Goal: Task Accomplishment & Management: Manage account settings

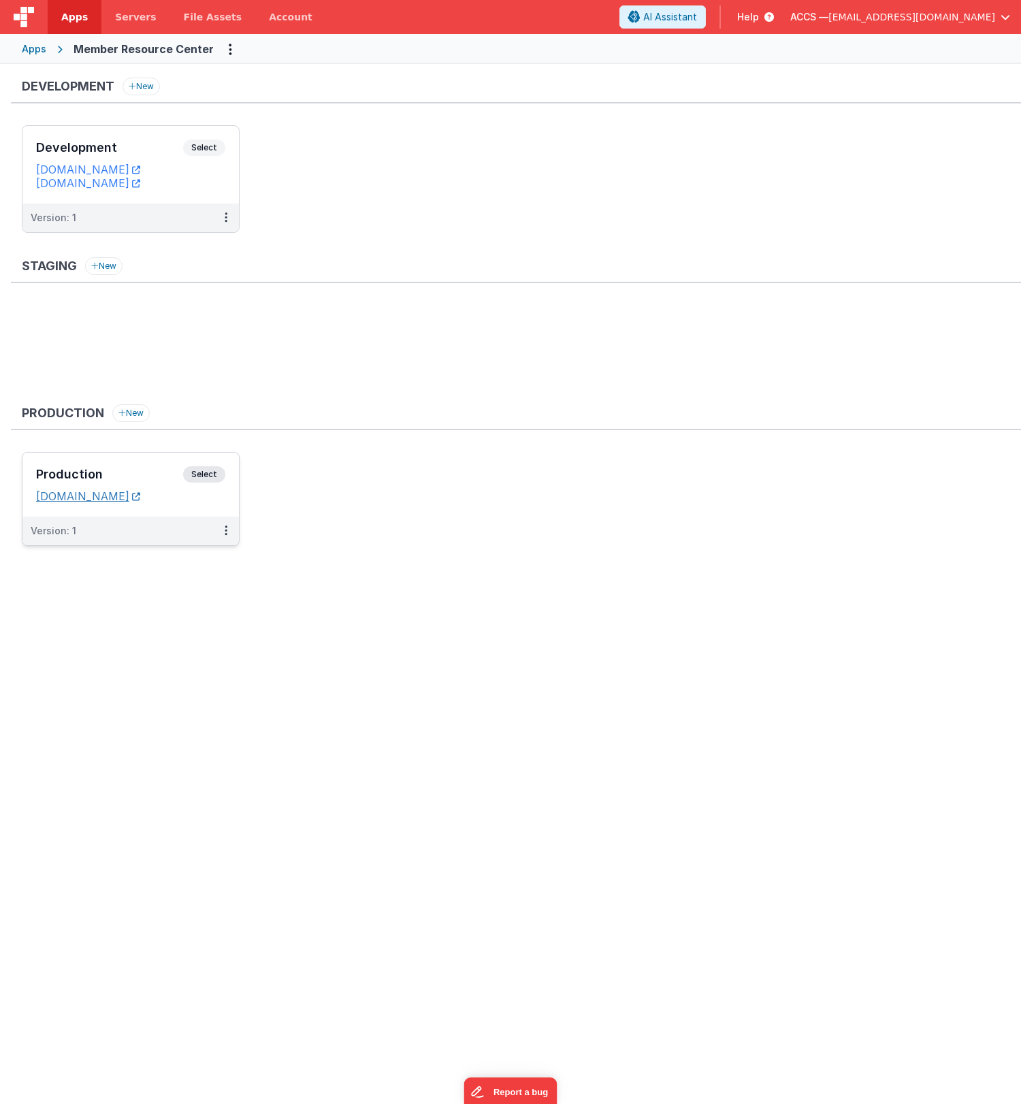
click at [140, 500] on link "[DOMAIN_NAME]" at bounding box center [88, 496] width 104 height 14
click at [140, 184] on link "[DOMAIN_NAME]" at bounding box center [88, 183] width 104 height 14
click at [221, 536] on button at bounding box center [226, 531] width 26 height 29
click at [197, 568] on link "Edit" at bounding box center [179, 561] width 120 height 25
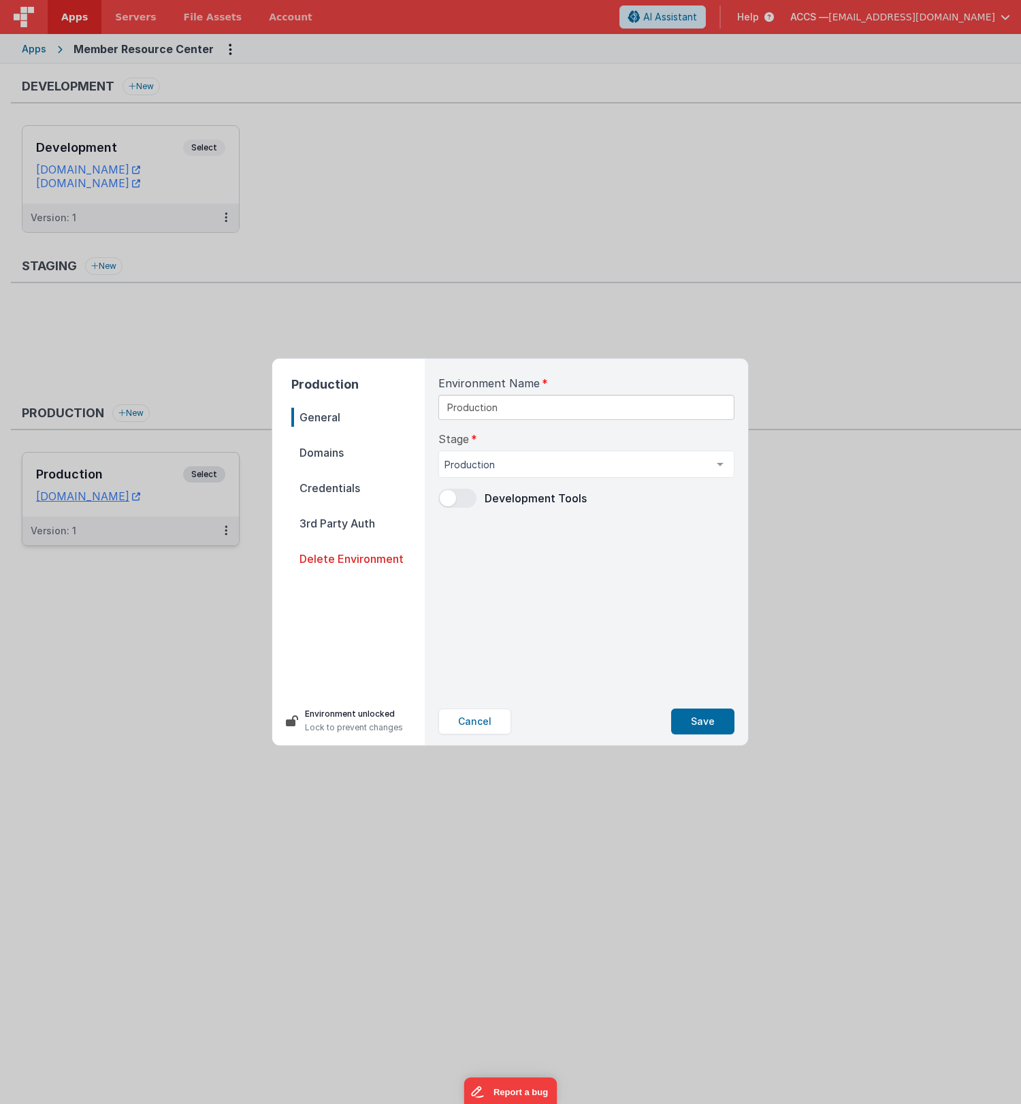
click at [349, 452] on span "Domains" at bounding box center [357, 452] width 133 height 19
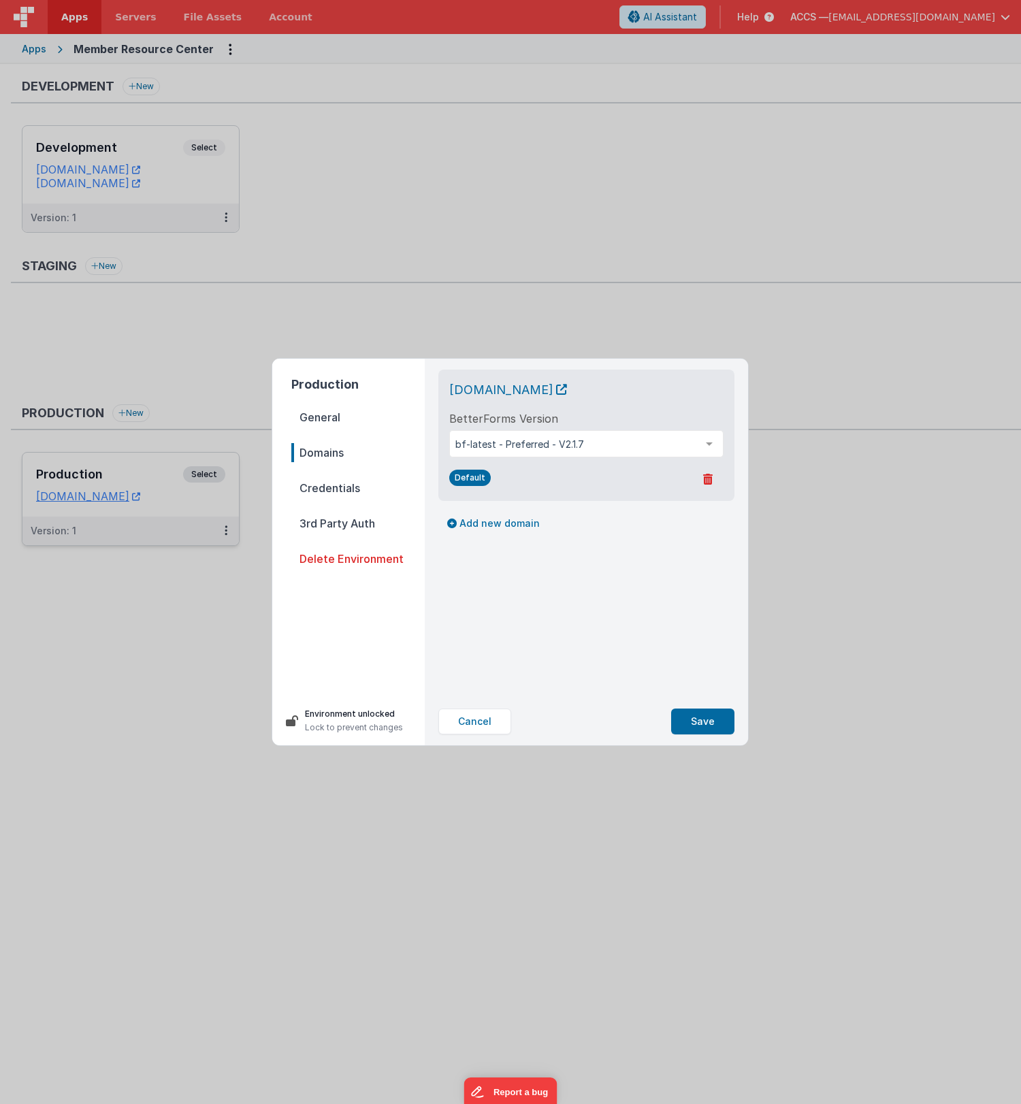
click at [355, 490] on span "Credentials" at bounding box center [357, 488] width 133 height 19
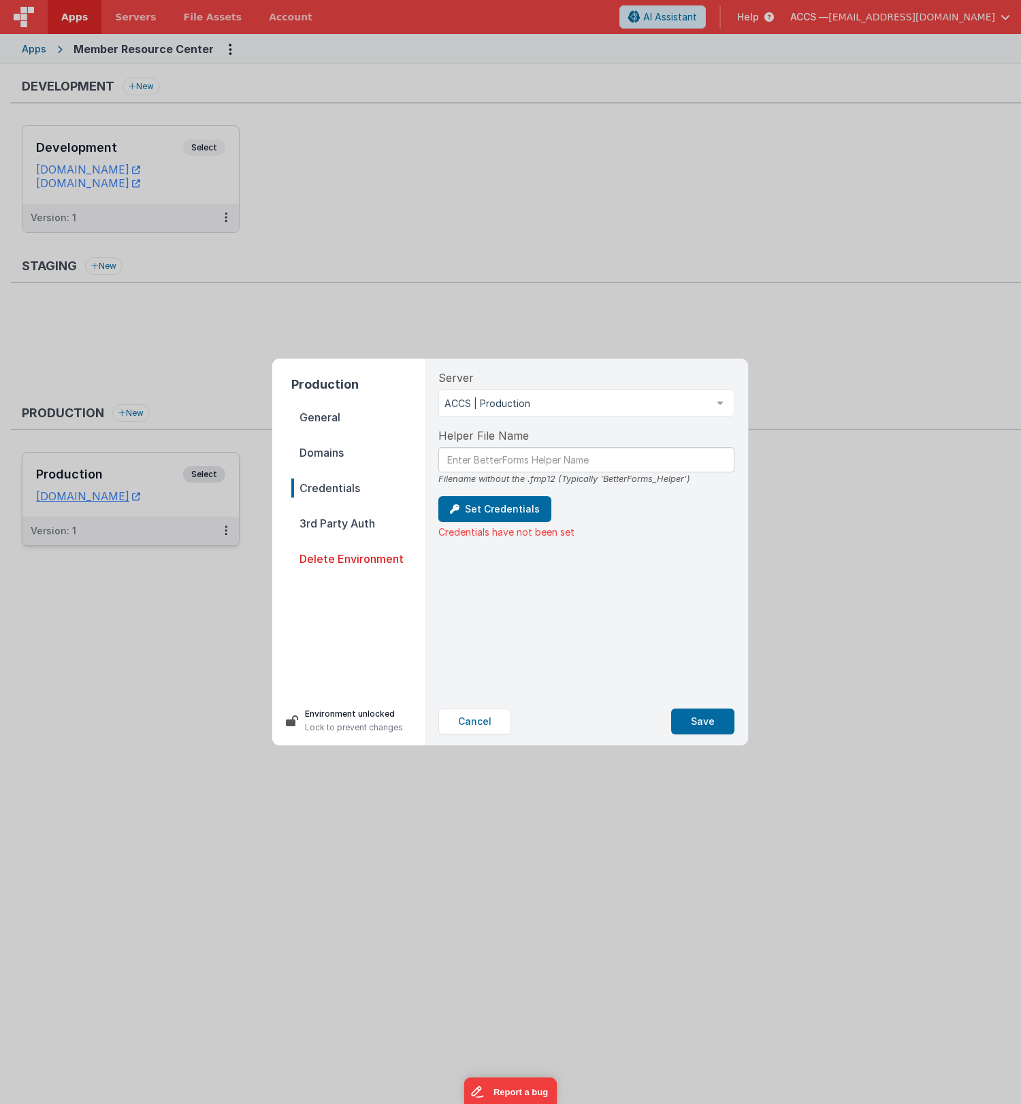
click at [343, 528] on span "3rd Party Auth" at bounding box center [357, 523] width 133 height 19
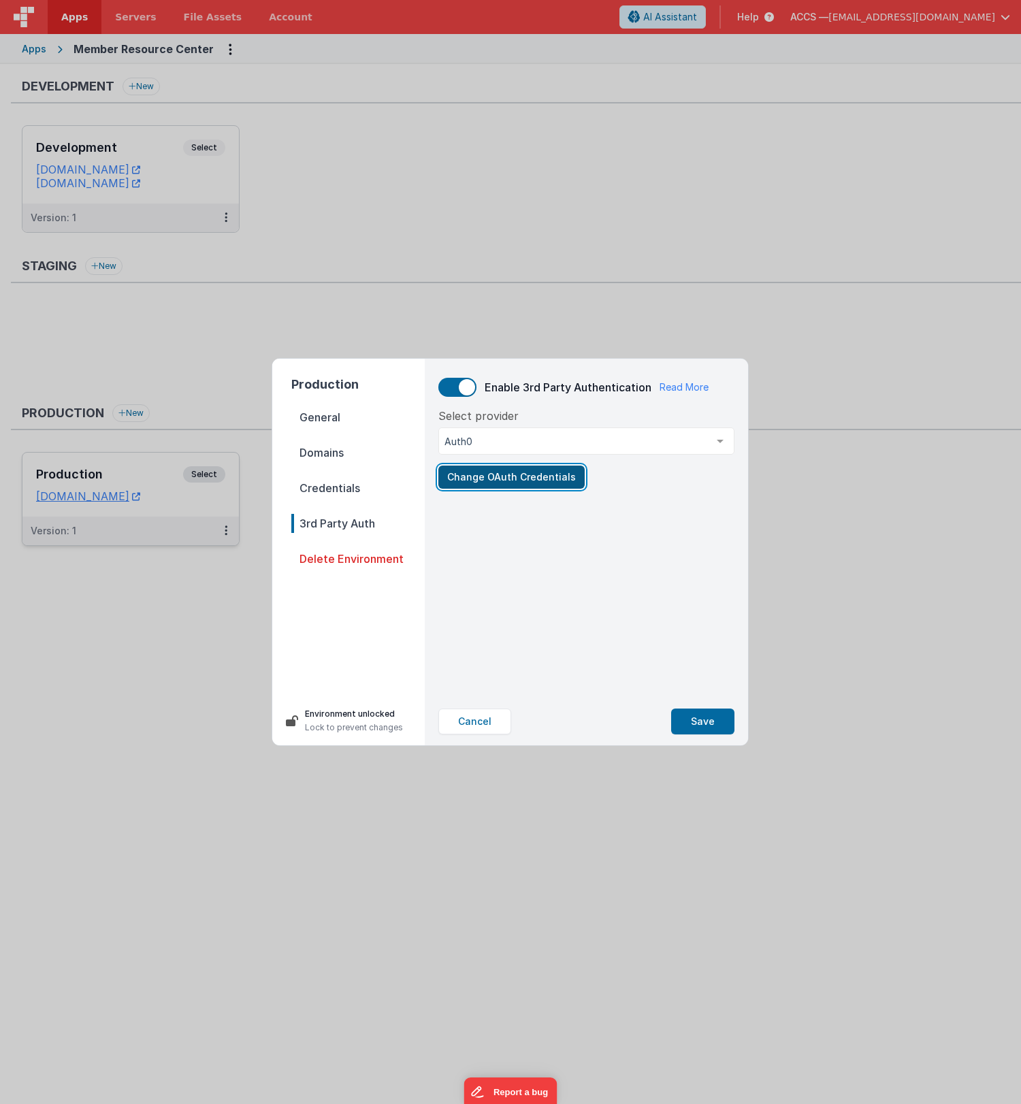
click at [528, 479] on button "Change OAuth Credentials" at bounding box center [511, 477] width 146 height 23
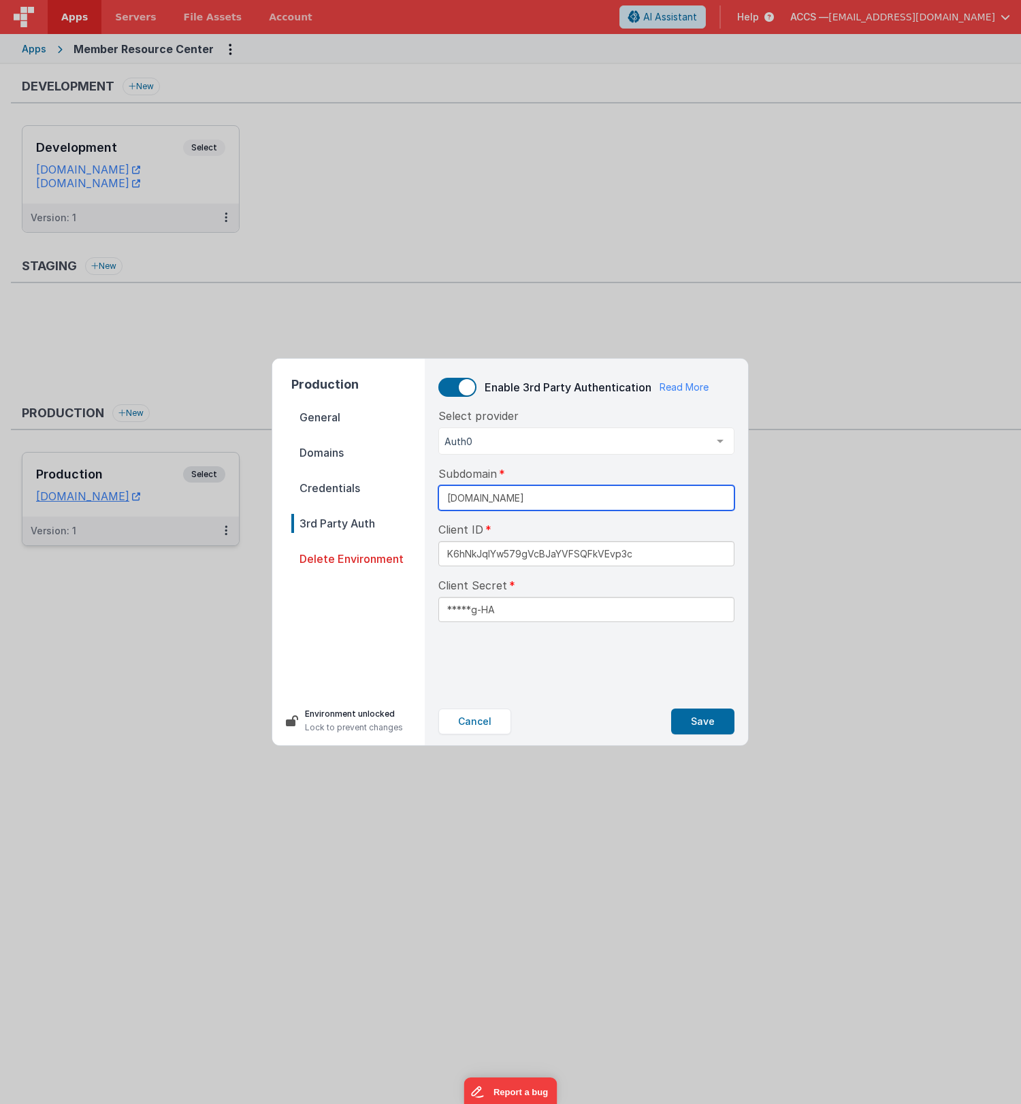
drag, startPoint x: 591, startPoint y: 498, endPoint x: 405, endPoint y: 491, distance: 185.9
click at [405, 491] on div "Production General Domains Credentials 3rd Party Auth Delete Environment Enviro…" at bounding box center [510, 552] width 476 height 387
click at [482, 720] on button "Cancel" at bounding box center [474, 722] width 73 height 26
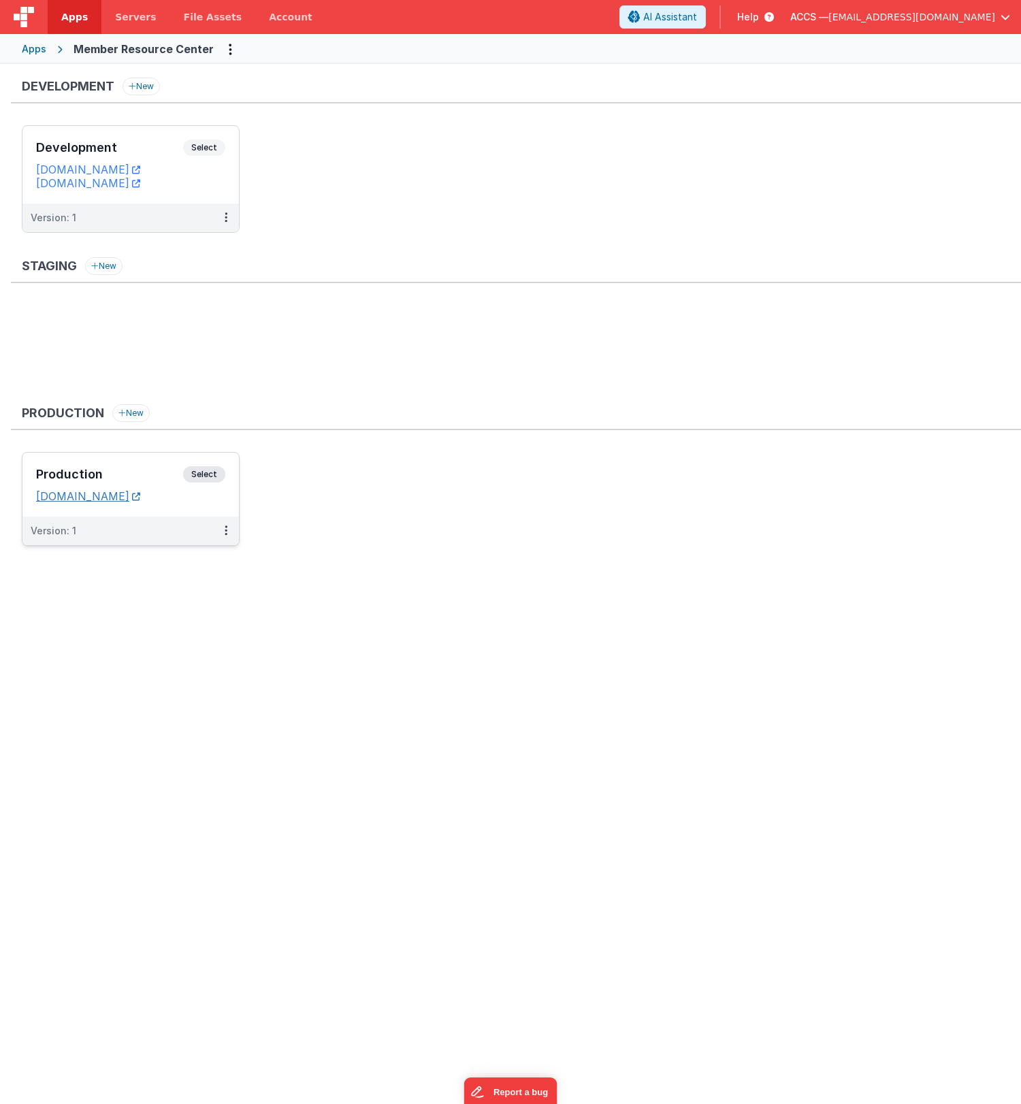
click at [140, 501] on link "[DOMAIN_NAME]" at bounding box center [88, 496] width 104 height 14
click at [228, 536] on button at bounding box center [226, 531] width 26 height 29
click at [193, 571] on link "Edit" at bounding box center [179, 561] width 120 height 25
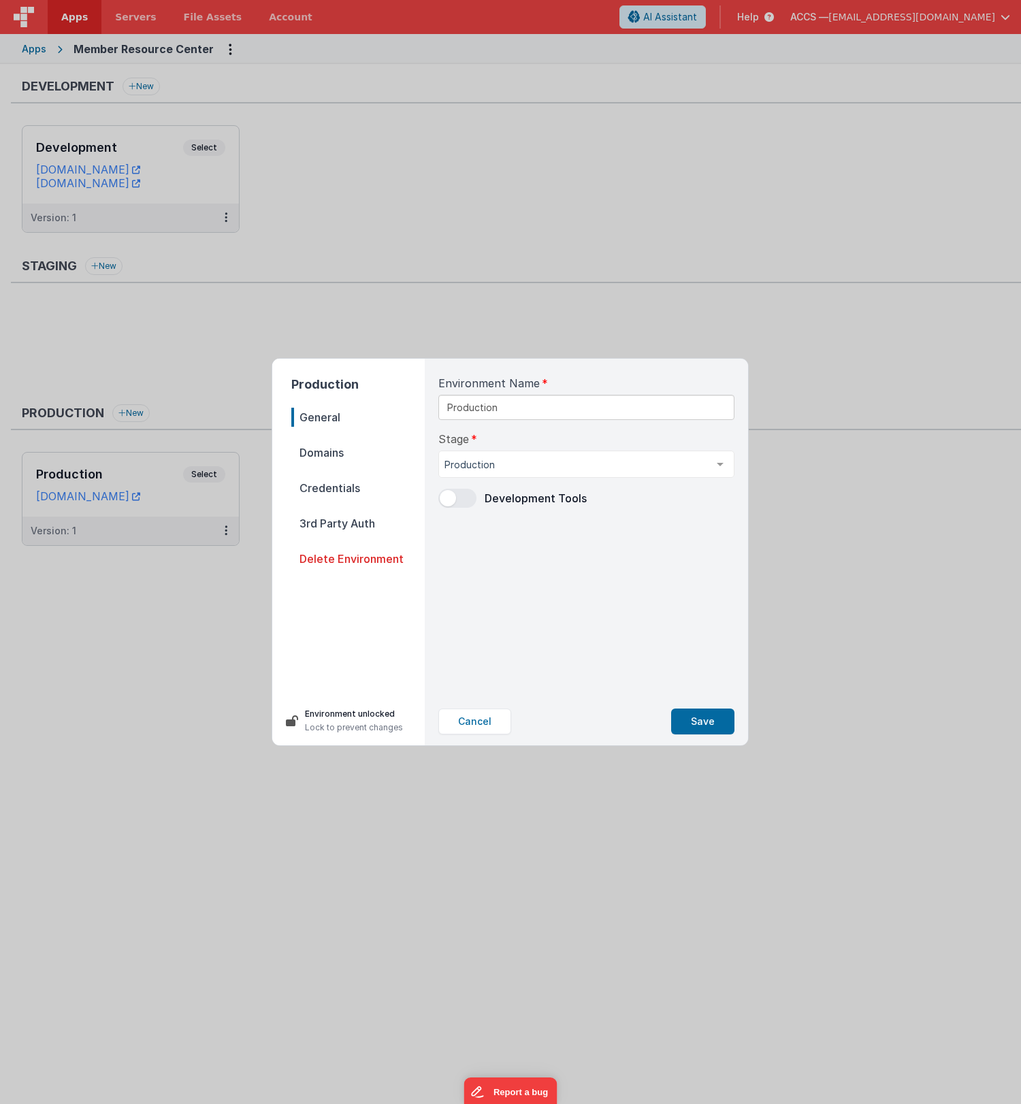
click at [366, 528] on span "3rd Party Auth" at bounding box center [357, 523] width 133 height 19
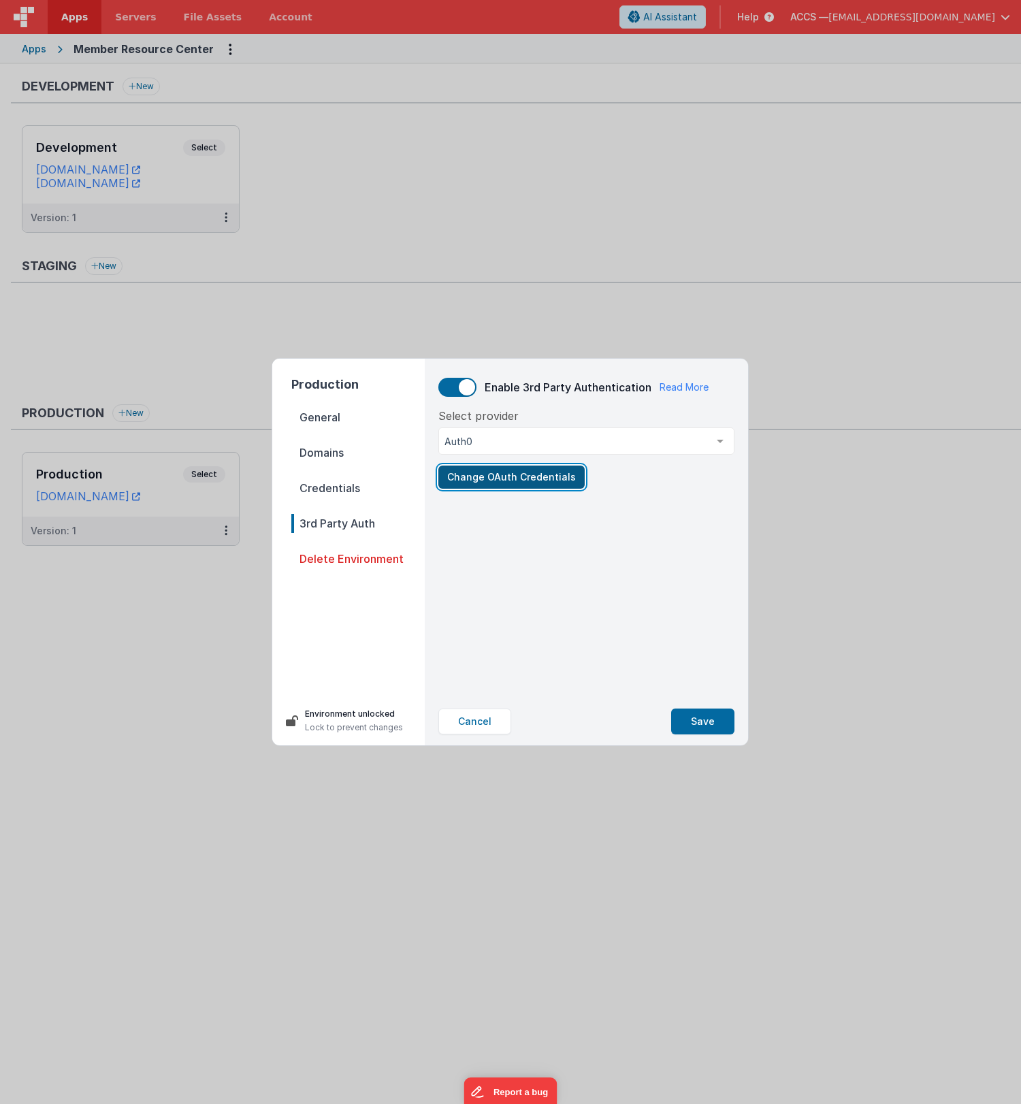
click at [498, 479] on button "Change OAuth Credentials" at bounding box center [511, 477] width 146 height 23
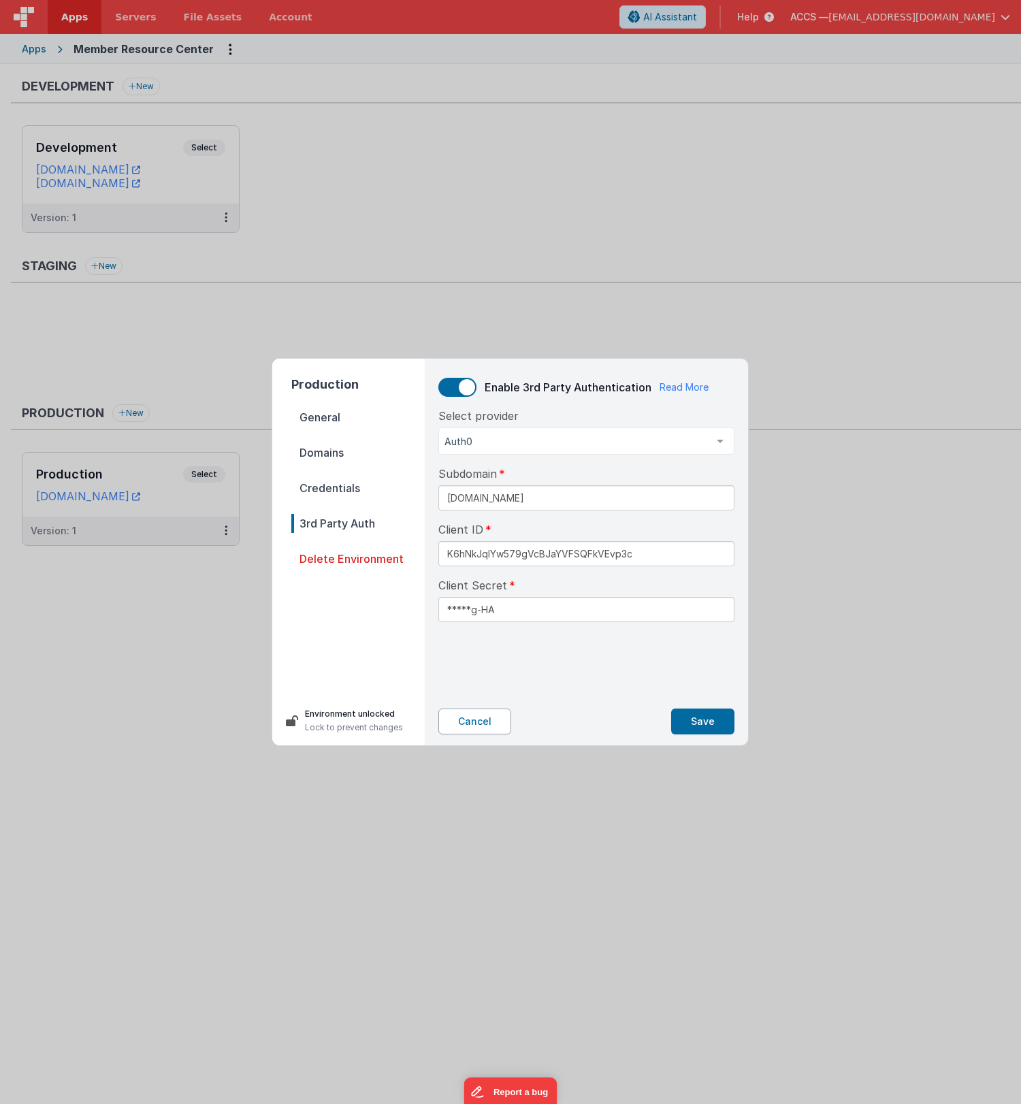
click at [494, 731] on button "Cancel" at bounding box center [474, 722] width 73 height 26
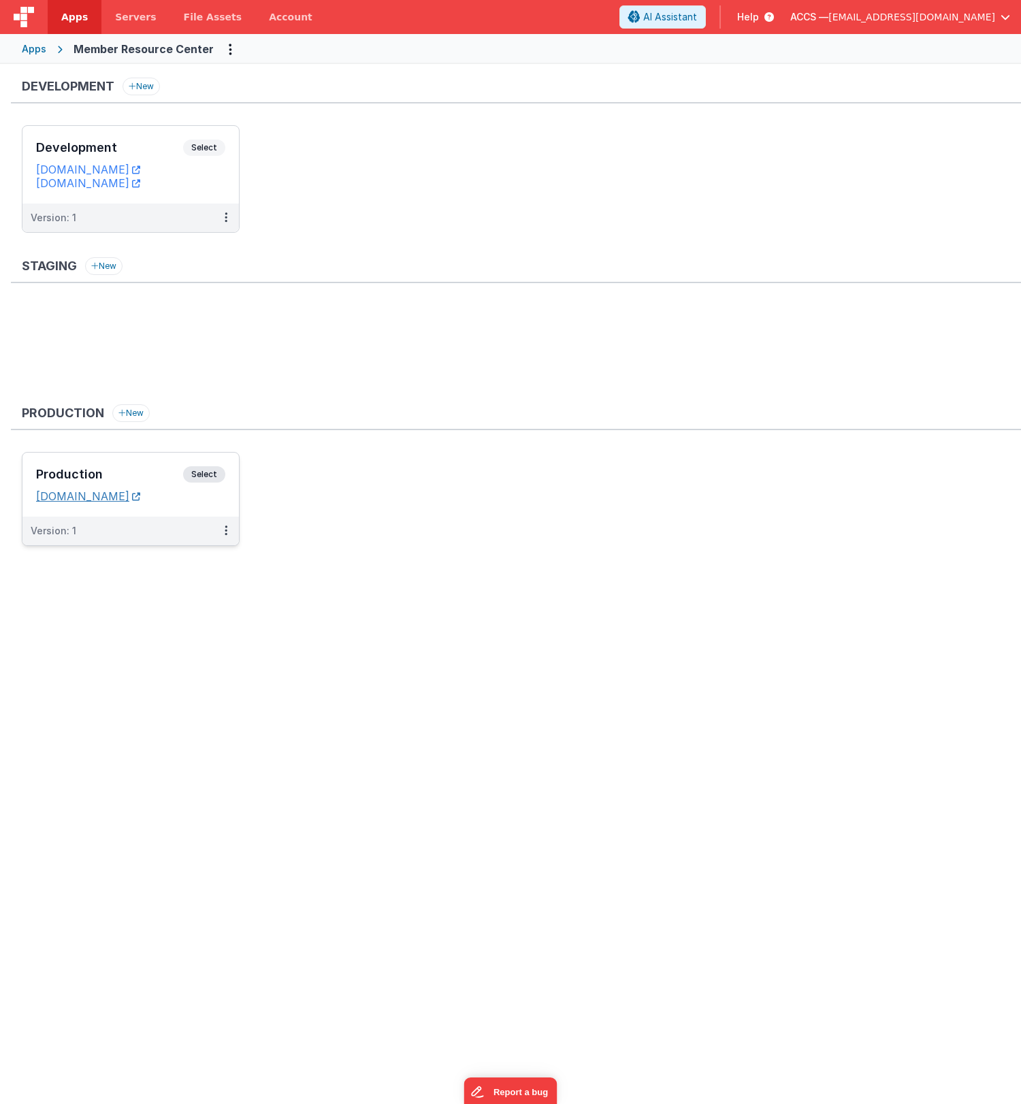
click at [140, 498] on link "[DOMAIN_NAME]" at bounding box center [88, 496] width 104 height 14
click at [140, 184] on link "[DOMAIN_NAME]" at bounding box center [88, 183] width 104 height 14
click at [155, 506] on div "Production Select URLs [DOMAIN_NAME]" at bounding box center [130, 485] width 216 height 64
click at [140, 497] on icon at bounding box center [136, 496] width 8 height 1
click at [222, 531] on button at bounding box center [226, 531] width 26 height 29
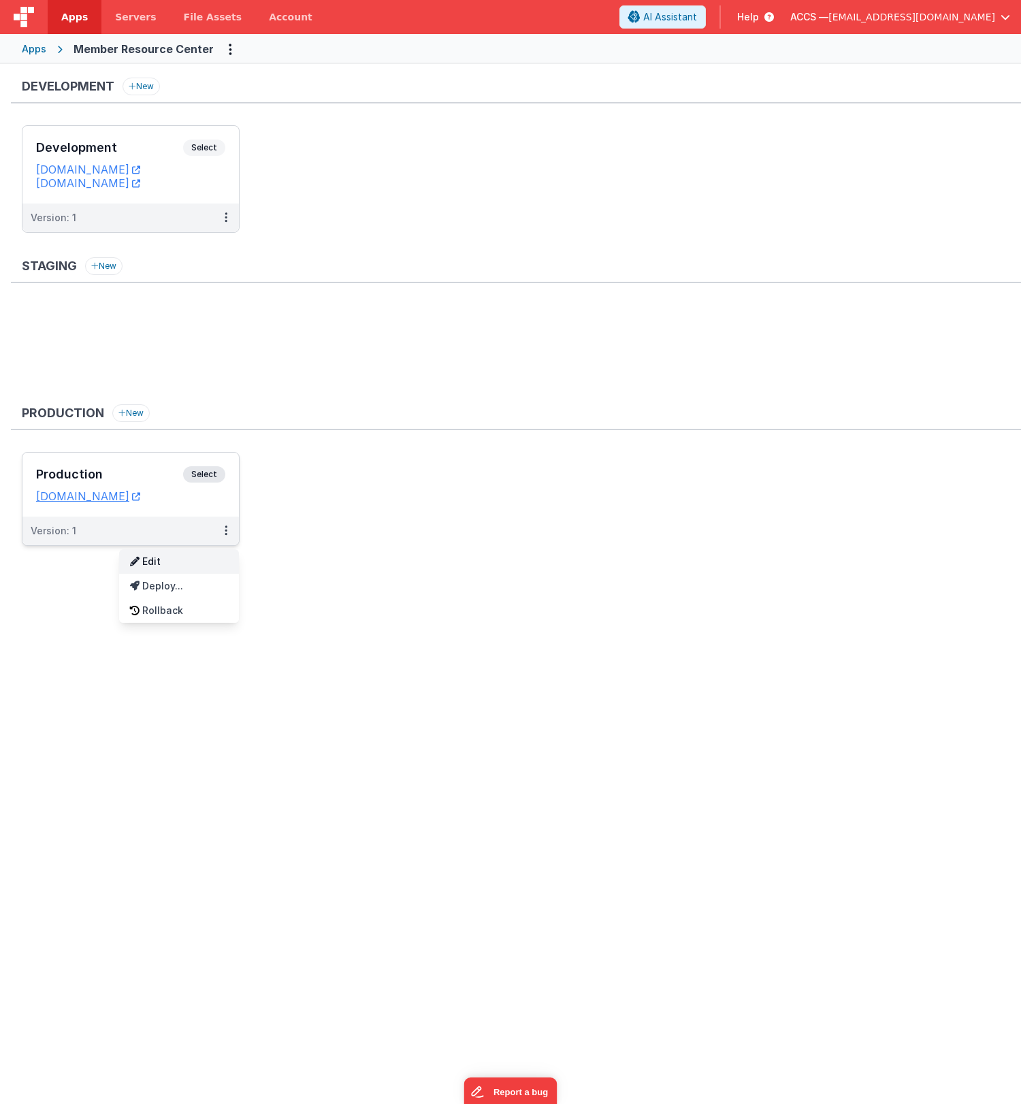
click at [183, 564] on link "Edit" at bounding box center [179, 561] width 120 height 25
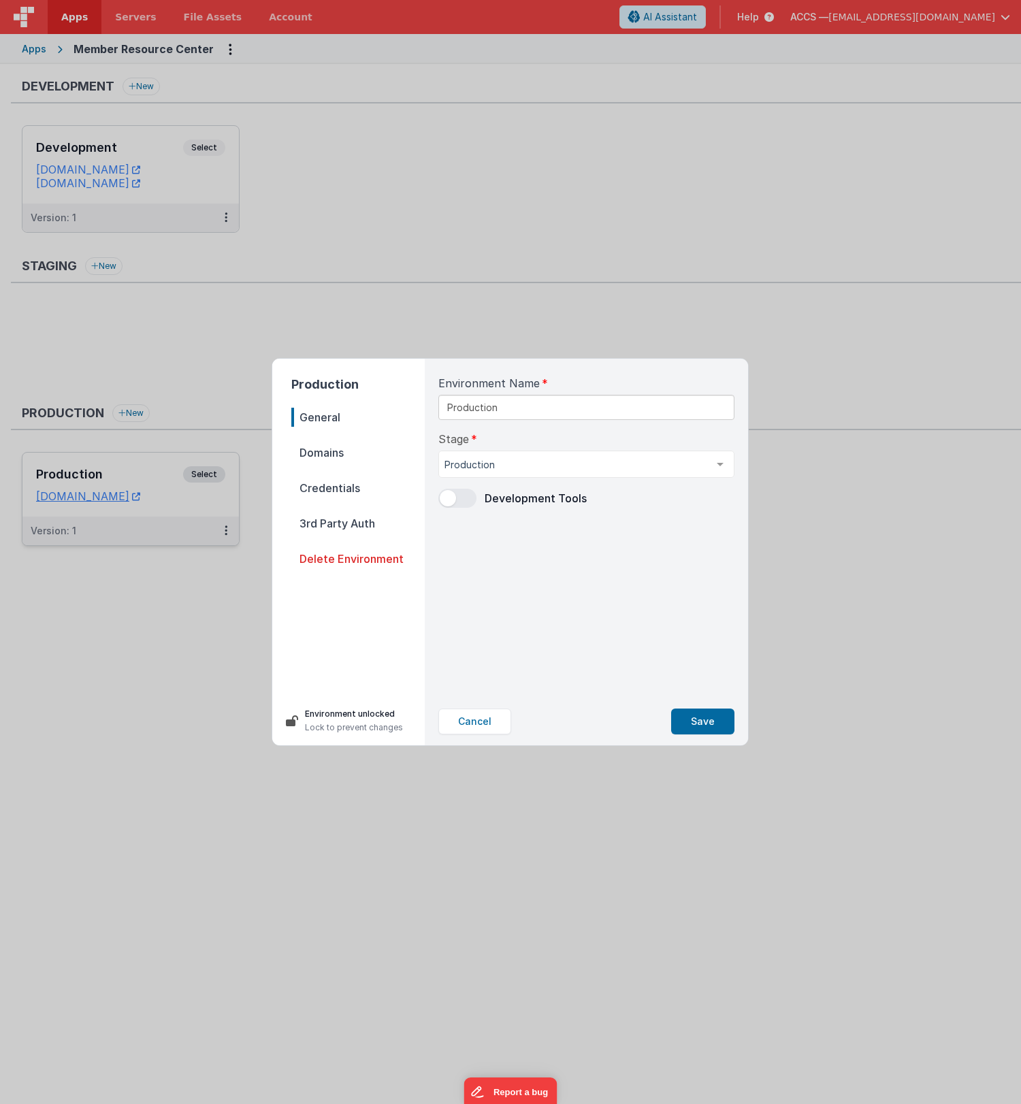
click at [321, 528] on span "3rd Party Auth" at bounding box center [357, 523] width 133 height 19
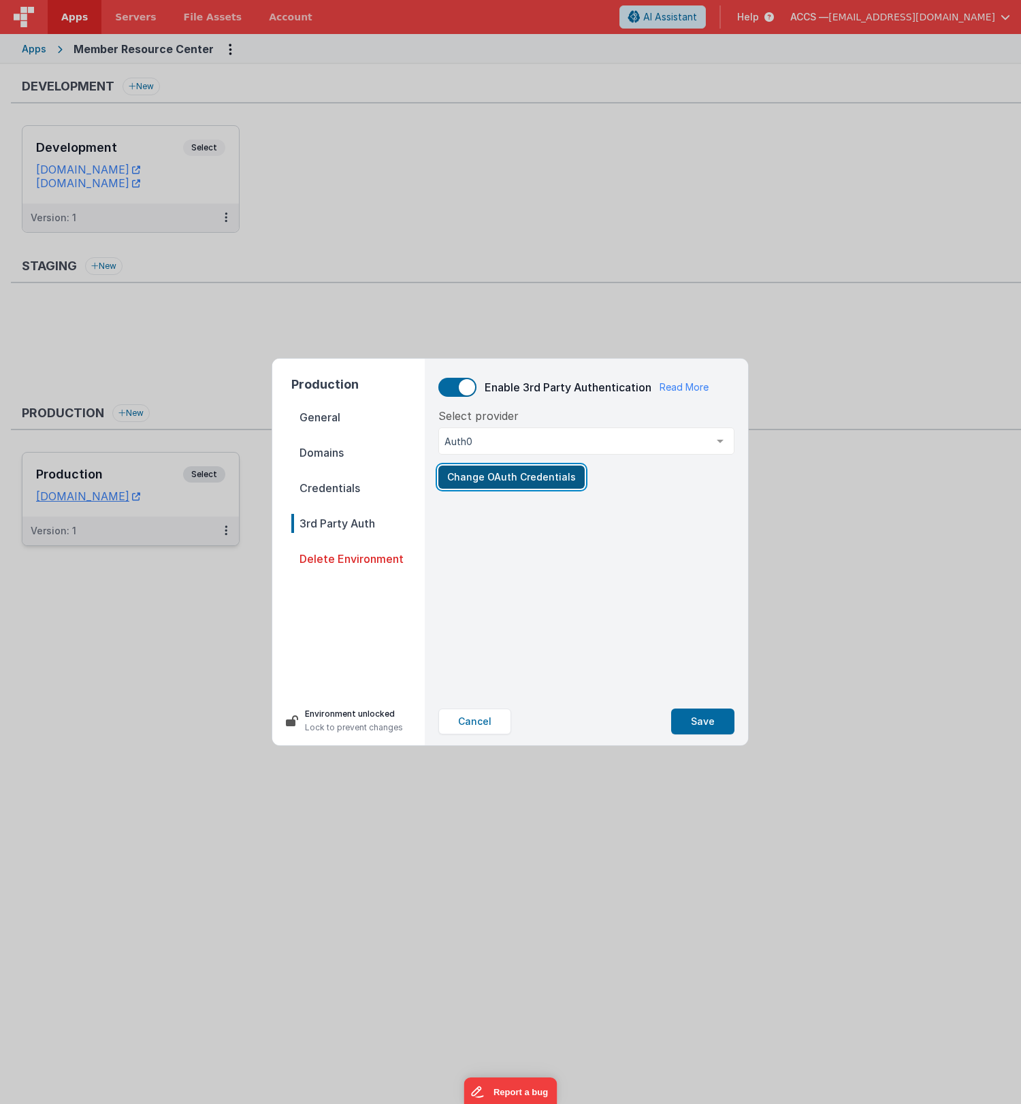
click at [472, 480] on button "Change OAuth Credentials" at bounding box center [511, 477] width 146 height 23
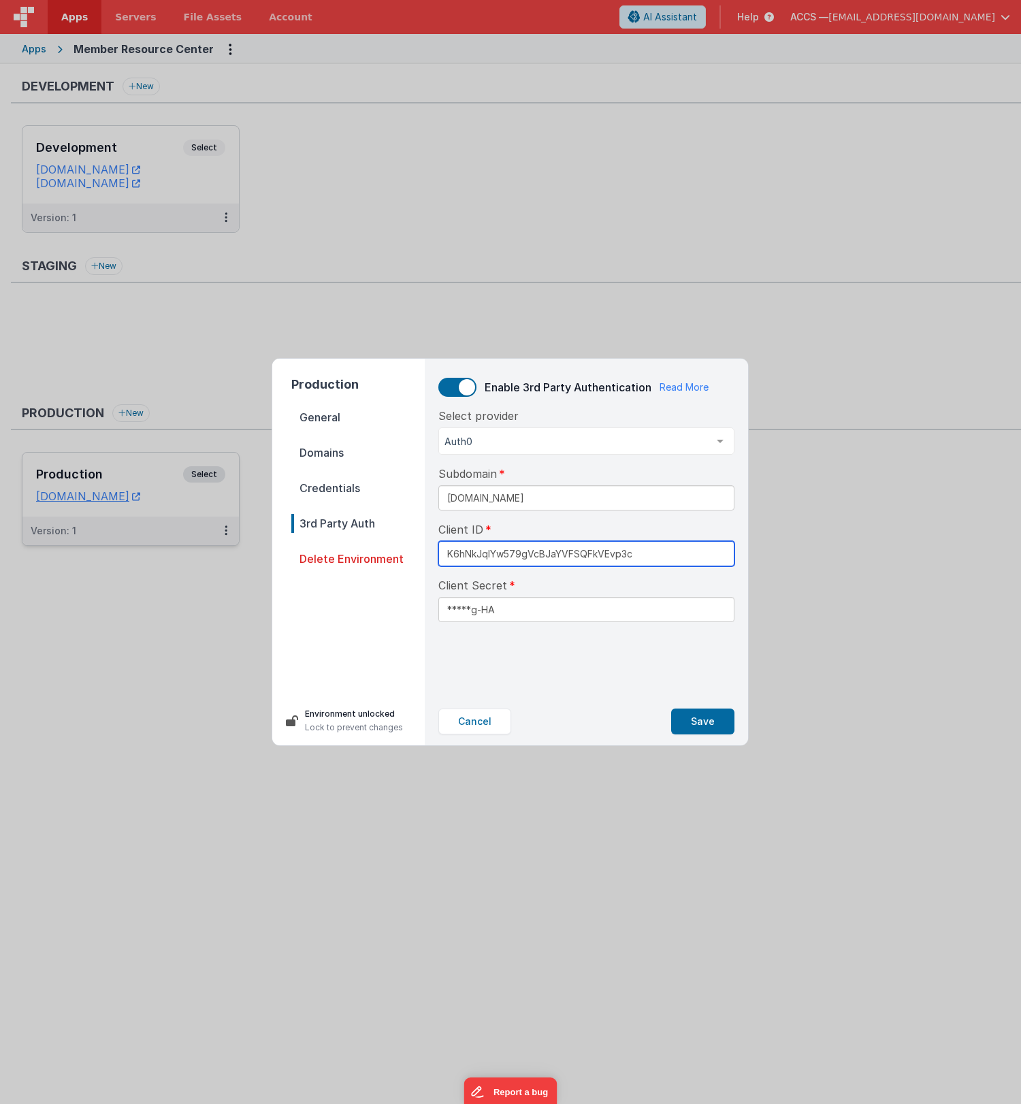
drag, startPoint x: 657, startPoint y: 555, endPoint x: 381, endPoint y: 555, distance: 276.4
click at [381, 555] on div "Production General Domains Credentials 3rd Party Auth Delete Environment Enviro…" at bounding box center [510, 552] width 476 height 387
paste input "7Rt3GmBIKdHry0Ze1opRxgfsnNNDHKMqhxAJNfFz"
type input "7Rt3GmBIKdHry0Ze1opRxgfsnNNDHKMqhxAJNfFz"
drag, startPoint x: 719, startPoint y: 551, endPoint x: 417, endPoint y: 542, distance: 303.1
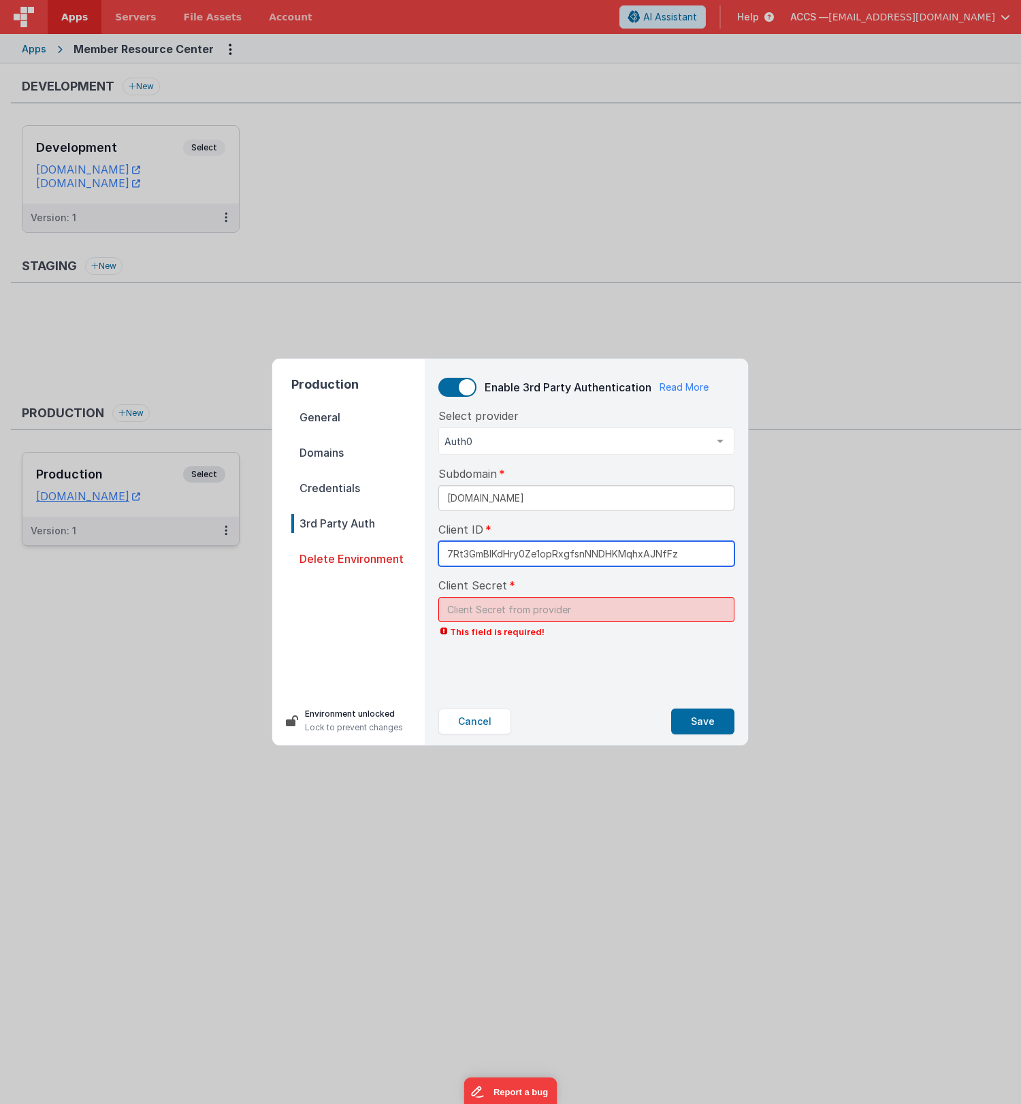
click at [417, 542] on div "Production General Domains Credentials 3rd Party Auth Delete Environment Enviro…" at bounding box center [510, 552] width 476 height 387
paste input "K6hNkJqIYw579gVcBJaYVFSQFkVEvp3c"
type input "K6hNkJqIYw579gVcBJaYVFSQFkVEvp3c"
click at [508, 607] on input "text" at bounding box center [586, 609] width 296 height 25
paste input "ZMqTY3pgOrLLtFmlqBjXtM5i4UjY9b8-I1OEcifMoI3V9BFIsJTwMVFs3KJeg-HA"
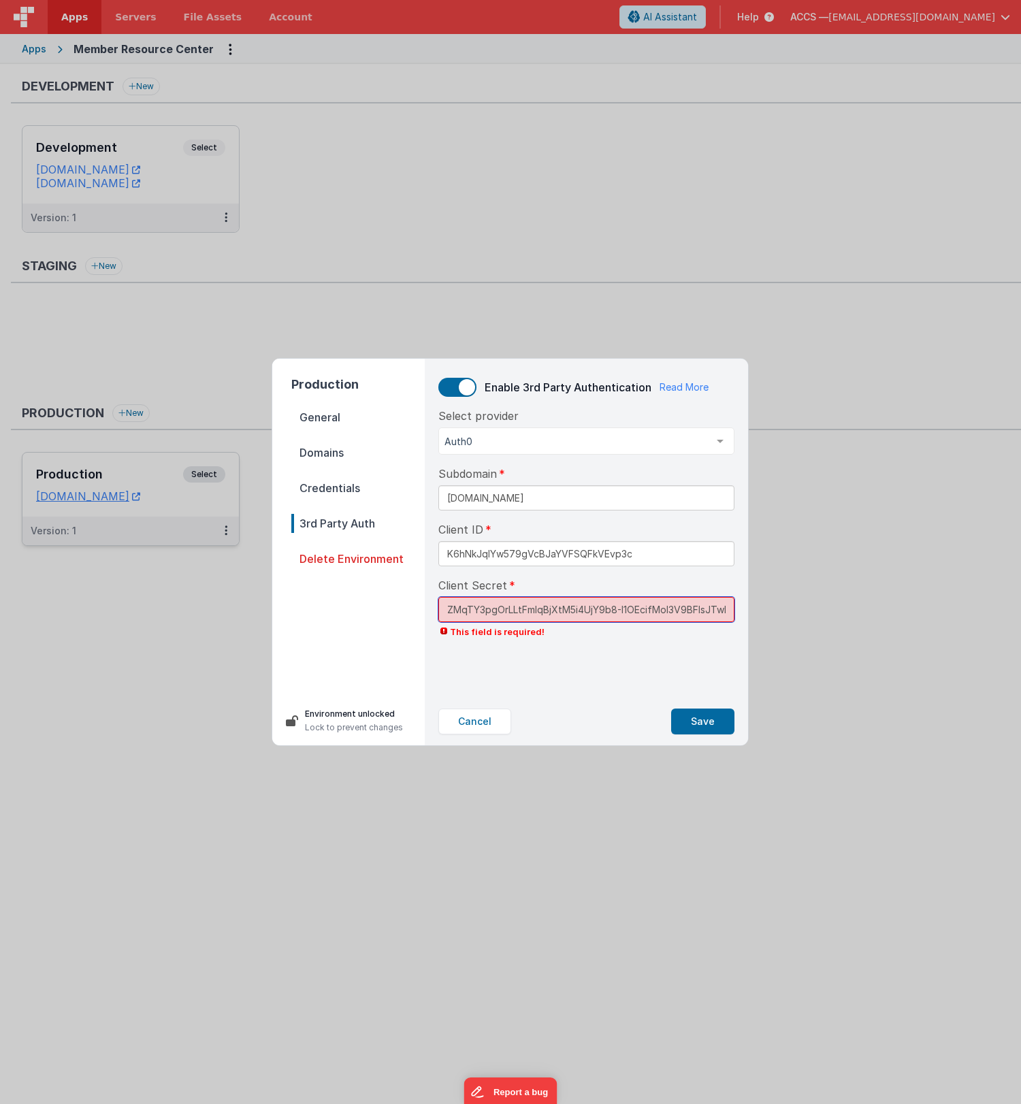
scroll to position [0, 74]
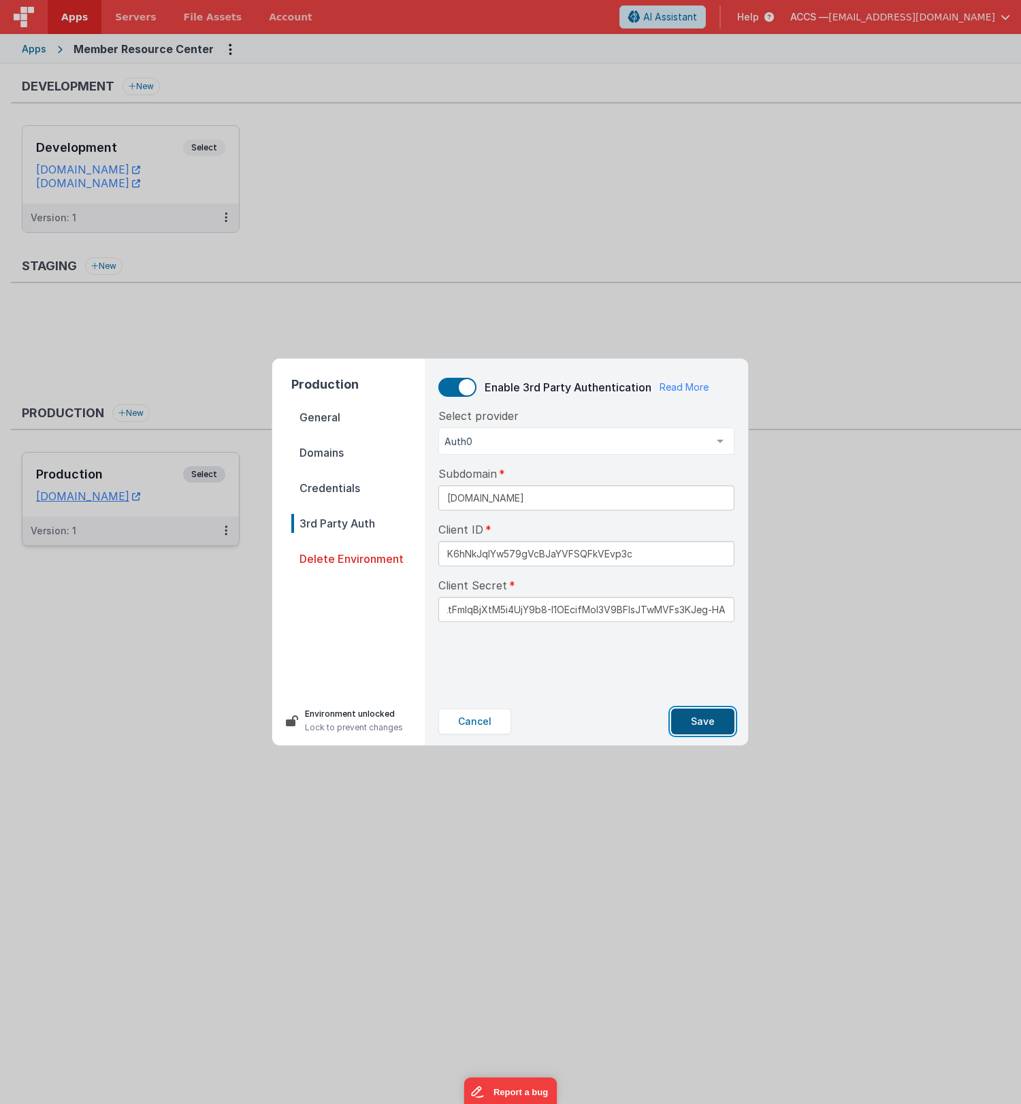
click at [694, 720] on button "Save" at bounding box center [702, 722] width 63 height 26
type input "*****g-HA"
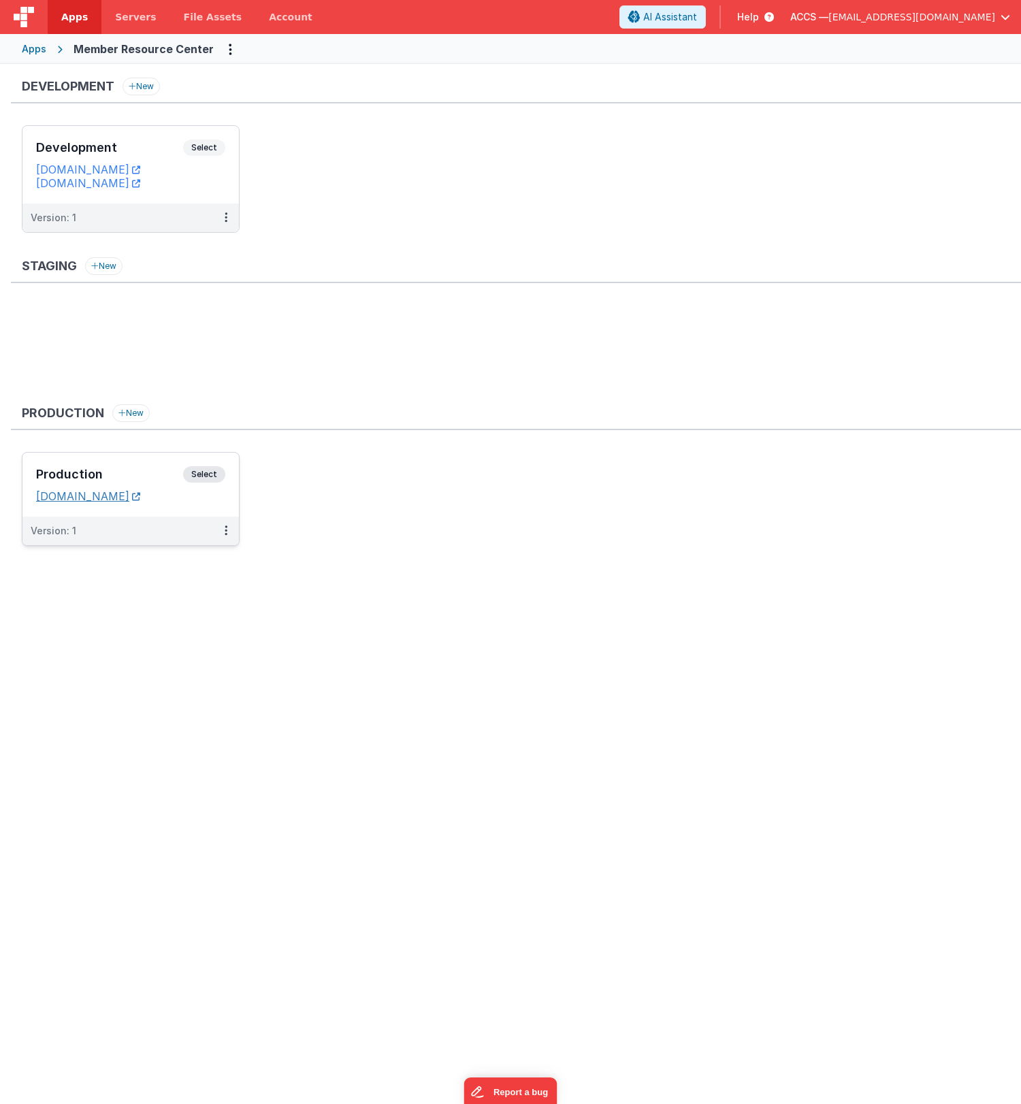
click at [140, 497] on icon at bounding box center [136, 496] width 8 height 1
click at [140, 502] on link "[DOMAIN_NAME]" at bounding box center [88, 496] width 104 height 14
click at [225, 530] on icon at bounding box center [226, 530] width 3 height 1
click at [182, 559] on link "Edit" at bounding box center [179, 561] width 120 height 25
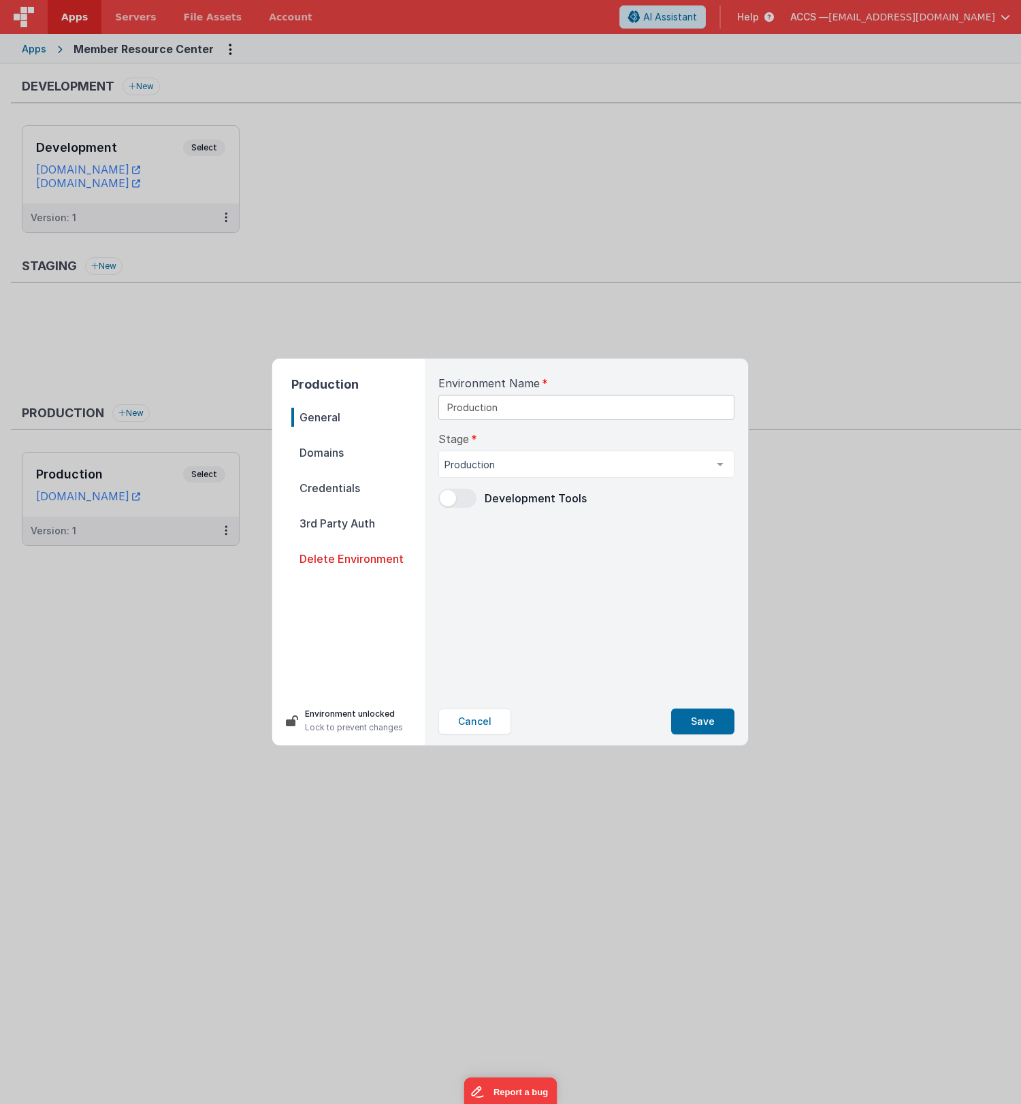
click at [303, 520] on span "3rd Party Auth" at bounding box center [357, 523] width 133 height 19
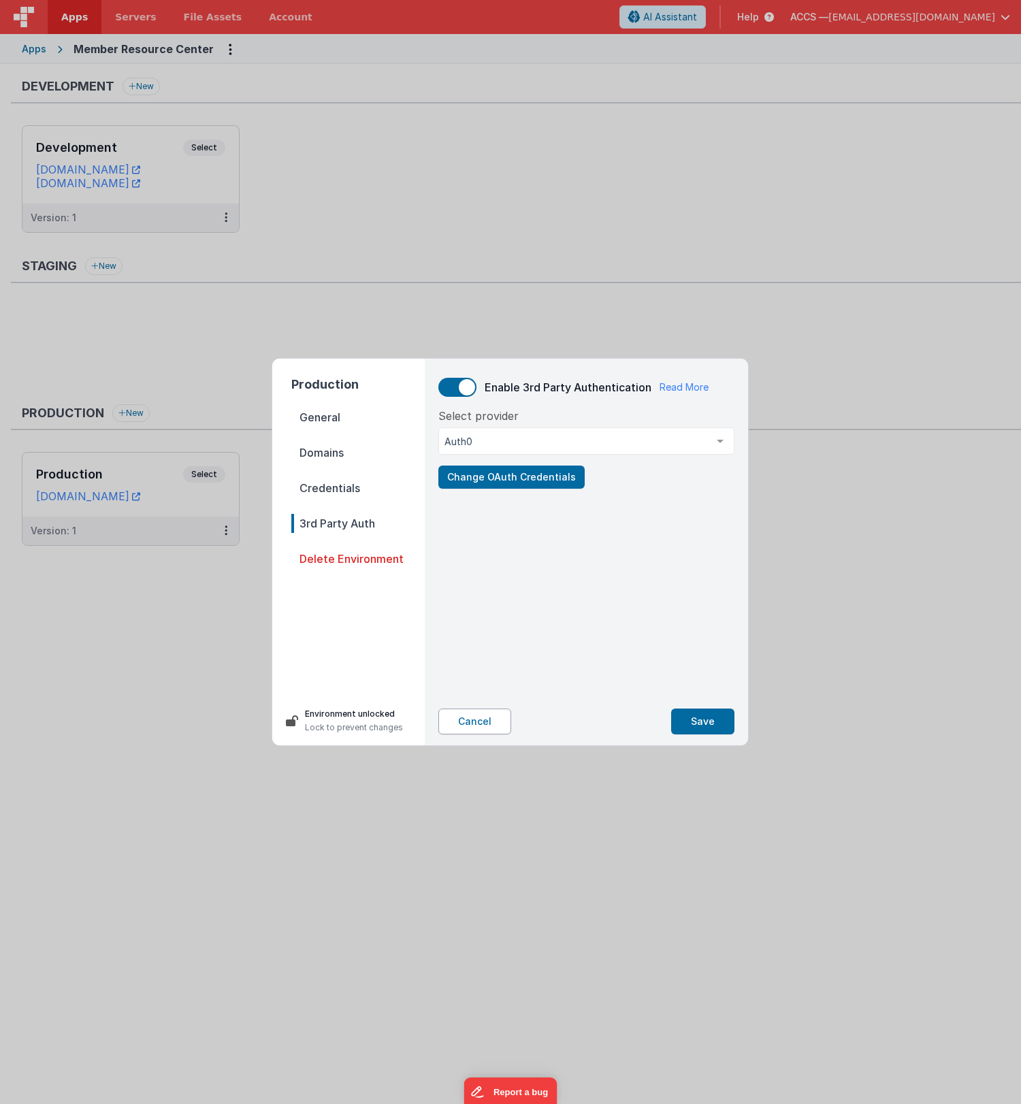
click at [469, 730] on button "Cancel" at bounding box center [474, 722] width 73 height 26
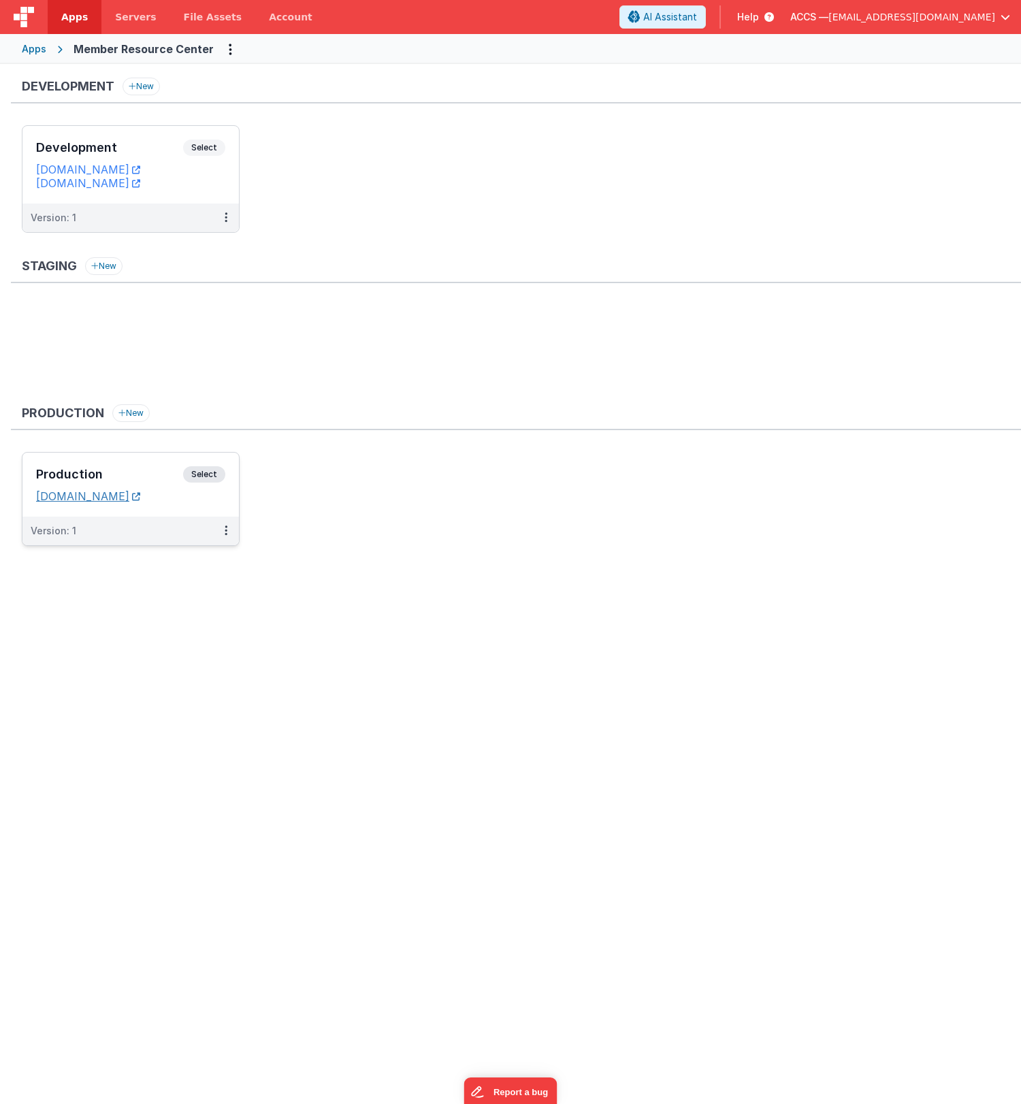
click at [140, 500] on link "[DOMAIN_NAME]" at bounding box center [88, 496] width 104 height 14
